Goal: Task Accomplishment & Management: Complete application form

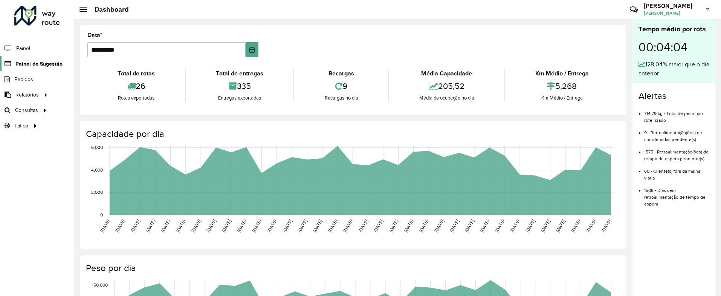
click at [47, 63] on span "Painel de Sugestão" at bounding box center [38, 64] width 47 height 8
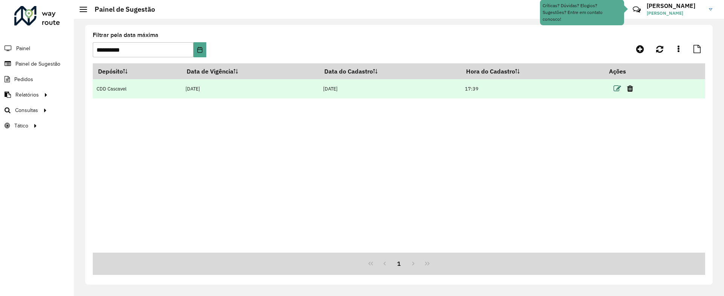
click at [617, 87] on icon at bounding box center [617, 89] width 8 height 8
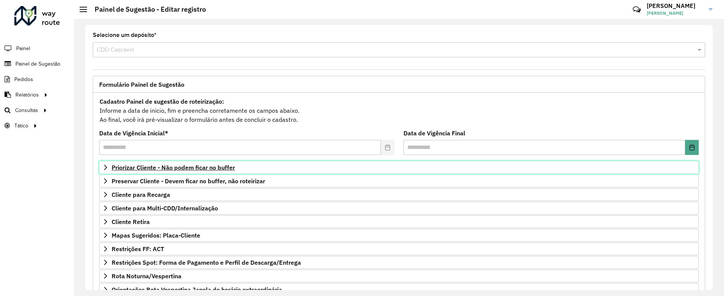
click at [195, 170] on span "Priorizar Cliente - Não podem ficar no buffer" at bounding box center [173, 167] width 123 height 6
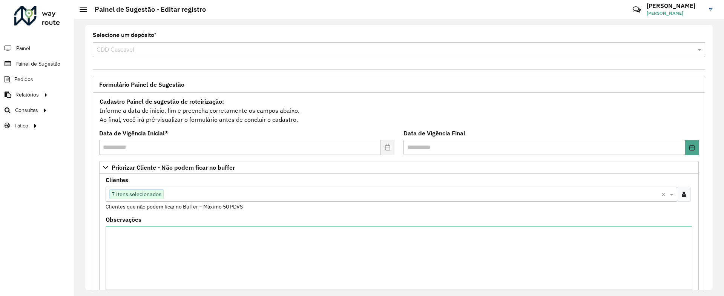
click at [198, 194] on input "text" at bounding box center [413, 194] width 498 height 9
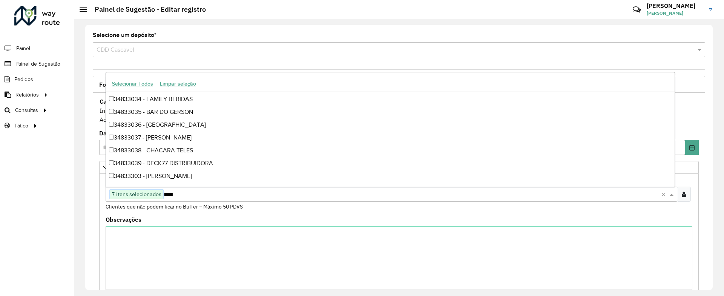
scroll to position [38, 0]
type input "*****"
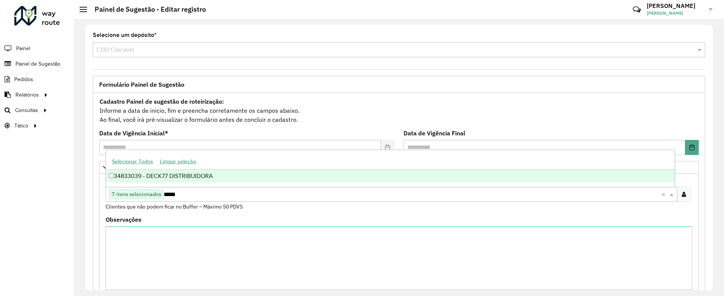
click at [173, 175] on div "34833039 - DECK77 DISTRIBUIDORA" at bounding box center [390, 176] width 568 height 13
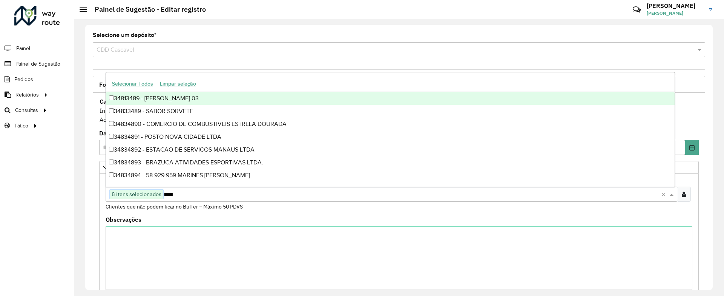
type input "*****"
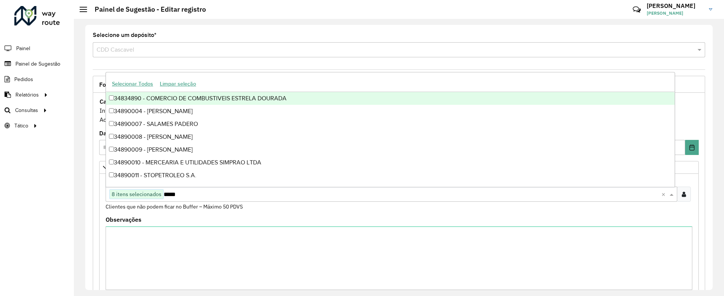
click at [217, 101] on div "34834890 - COMERCIO DE COMBUSTIVEIS ESTRELA DOURADA" at bounding box center [390, 98] width 568 height 13
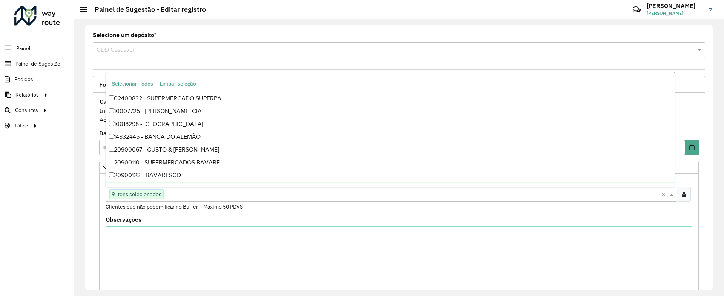
click at [662, 210] on div "Clientes Clique no botão para buscar clientes 9 itens selecionados × Clientes q…" at bounding box center [399, 194] width 586 height 34
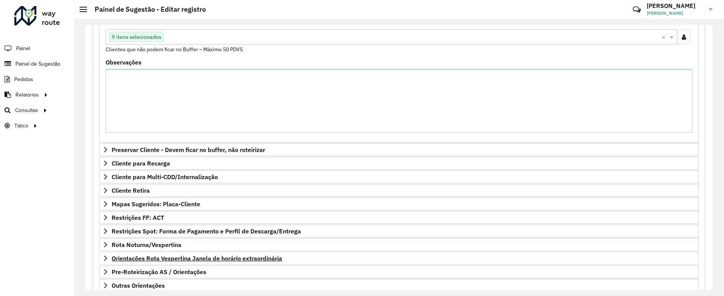
scroll to position [206, 0]
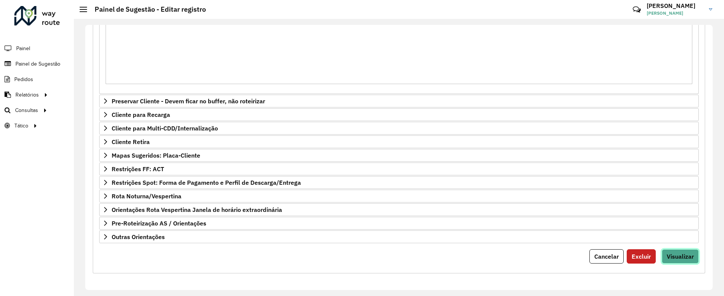
click at [683, 255] on span "Visualizar" at bounding box center [679, 257] width 27 height 8
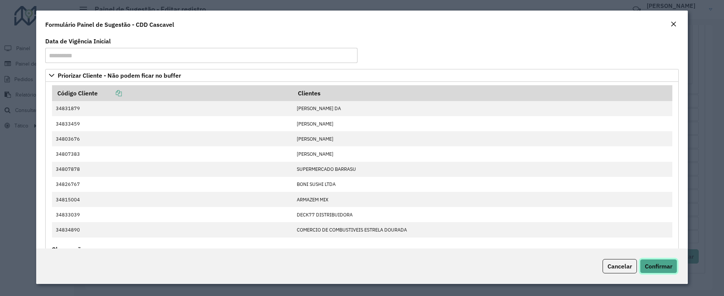
click at [664, 269] on span "Confirmar" at bounding box center [659, 266] width 28 height 8
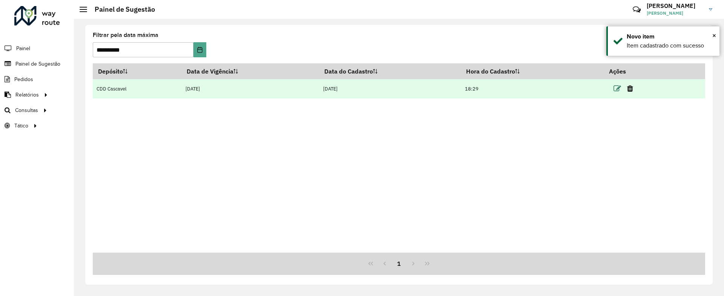
click at [619, 89] on icon at bounding box center [617, 89] width 8 height 8
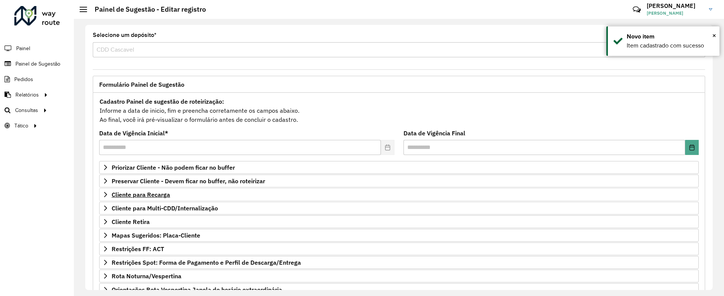
scroll to position [31, 0]
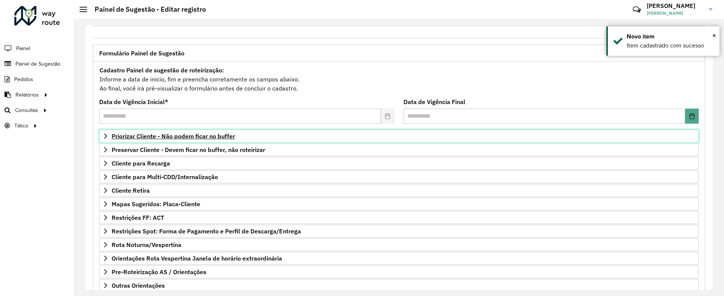
click at [181, 141] on link "Priorizar Cliente - Não podem ficar no buffer" at bounding box center [398, 136] width 599 height 13
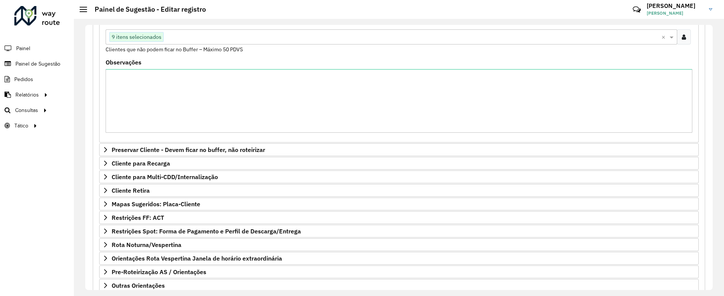
scroll to position [206, 0]
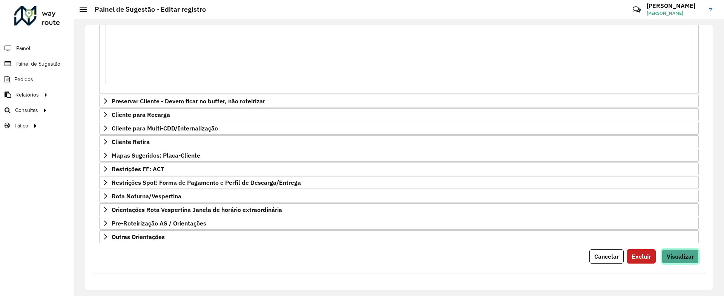
click at [681, 256] on span "Visualizar" at bounding box center [679, 257] width 27 height 8
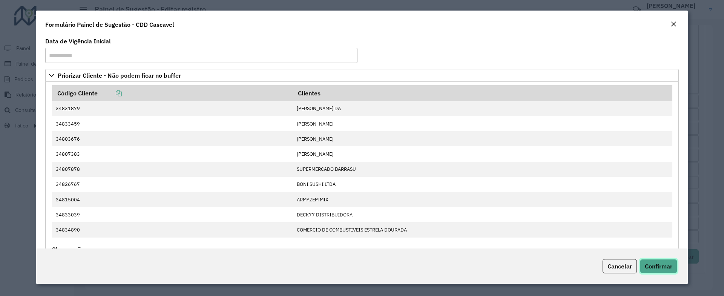
click at [663, 268] on span "Confirmar" at bounding box center [659, 266] width 28 height 8
